Goal: Find specific page/section: Find specific page/section

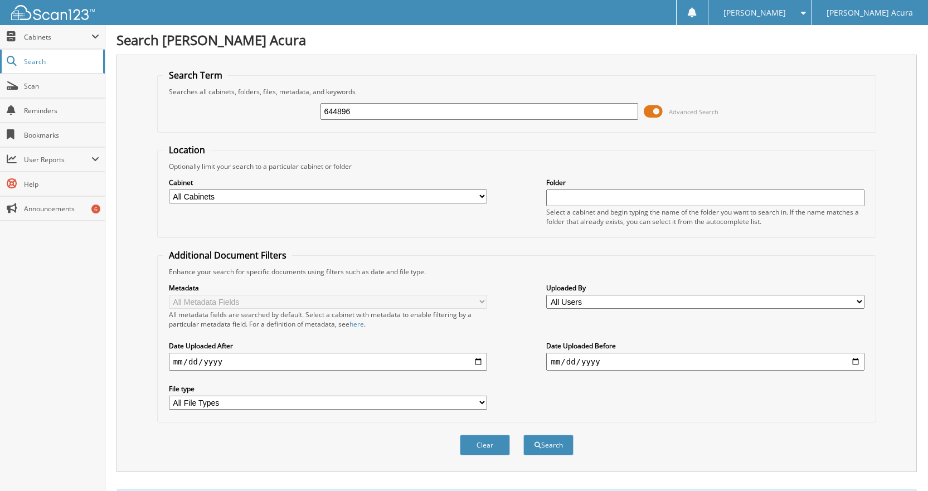
click at [36, 59] on span "Search" at bounding box center [61, 61] width 74 height 9
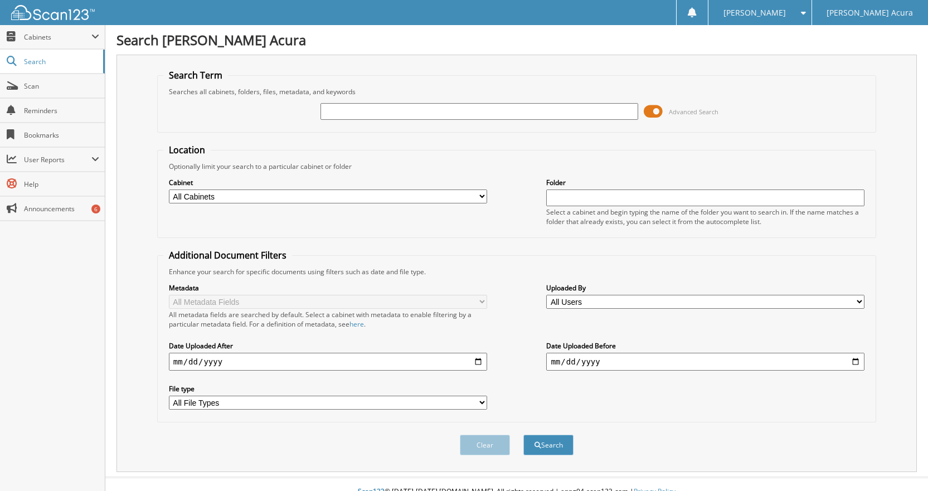
click at [379, 116] on input "text" at bounding box center [479, 111] width 318 height 17
type input "646366"
click at [523, 435] on button "Search" at bounding box center [548, 445] width 50 height 21
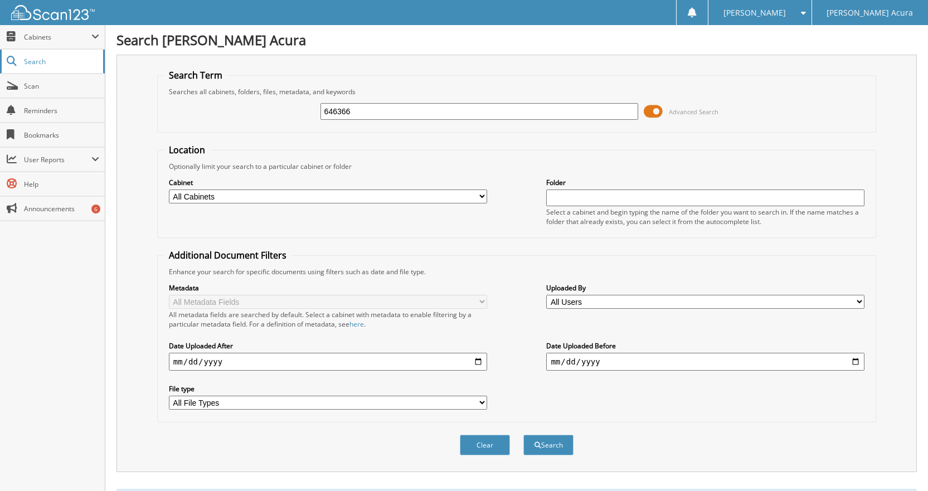
click at [37, 60] on span "Search" at bounding box center [61, 61] width 74 height 9
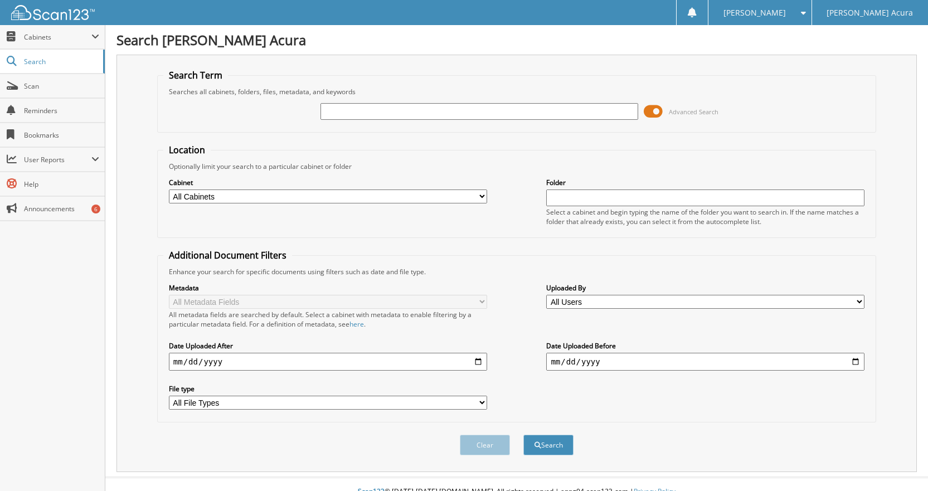
click at [392, 124] on div "Advanced Search" at bounding box center [516, 111] width 707 height 30
click at [402, 111] on input "text" at bounding box center [479, 111] width 318 height 17
click at [429, 66] on div "Search Term Searches all cabinets, folders, files, metadata, and keywords Advan…" at bounding box center [516, 263] width 800 height 417
